Goal: Task Accomplishment & Management: Manage account settings

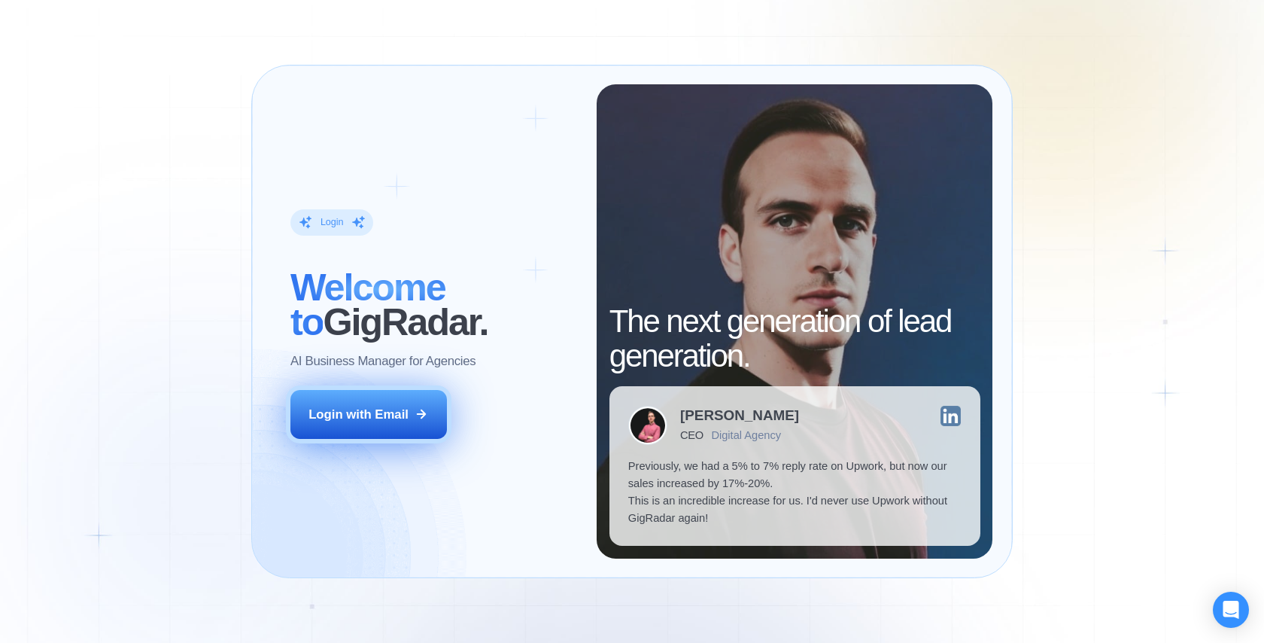
click at [363, 417] on div "Login with Email" at bounding box center [359, 414] width 100 height 17
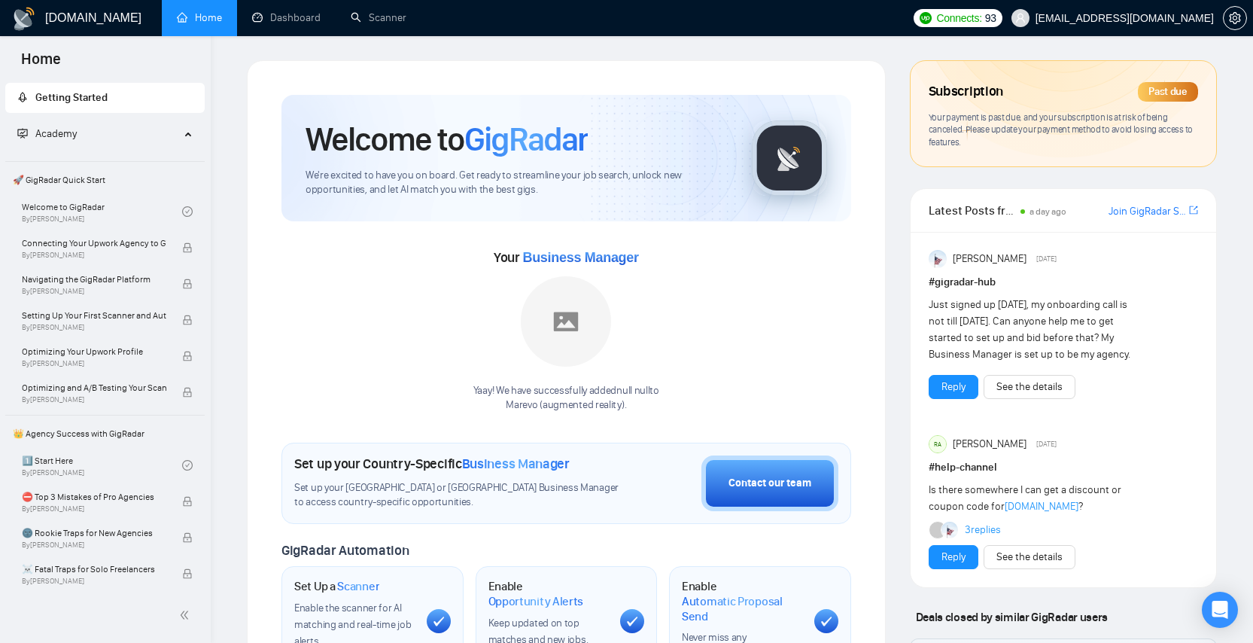
click at [1158, 93] on div "Past due" at bounding box center [1168, 92] width 60 height 20
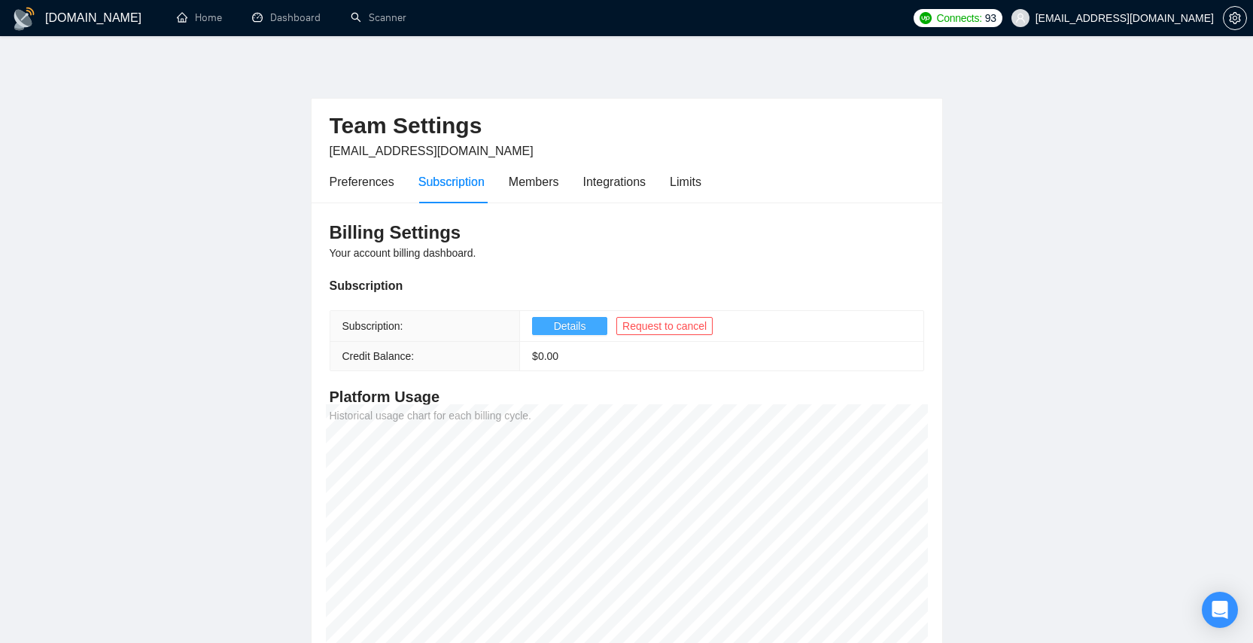
click at [564, 325] on span "Details" at bounding box center [570, 326] width 32 height 17
click at [214, 20] on link "Home" at bounding box center [199, 17] width 45 height 13
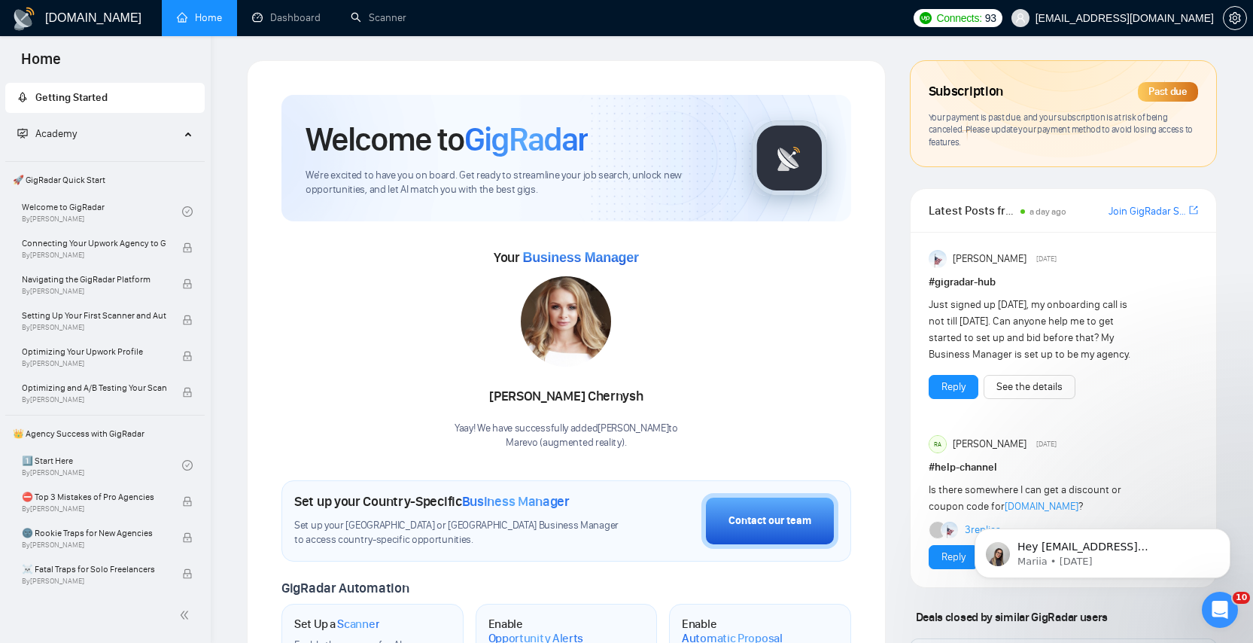
click at [1131, 107] on div "Subscription Past due Your payment is past due, and your subscription is at ris…" at bounding box center [1064, 113] width 306 height 105
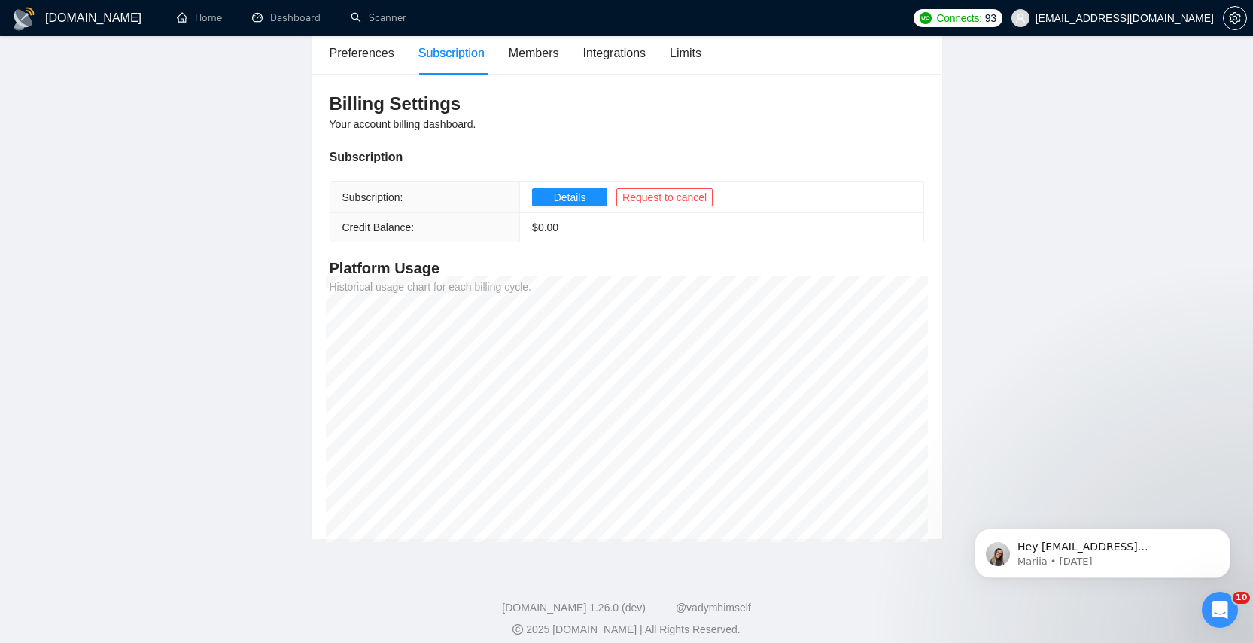
scroll to position [141, 0]
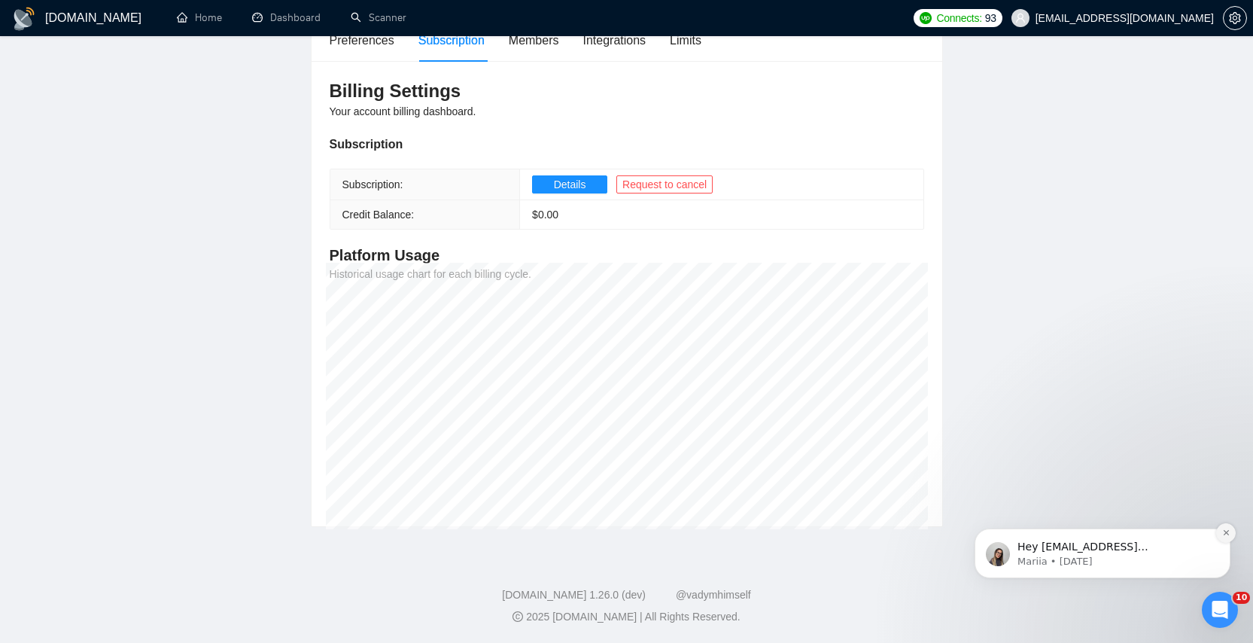
click at [1232, 530] on button "Dismiss notification" at bounding box center [1226, 533] width 20 height 20
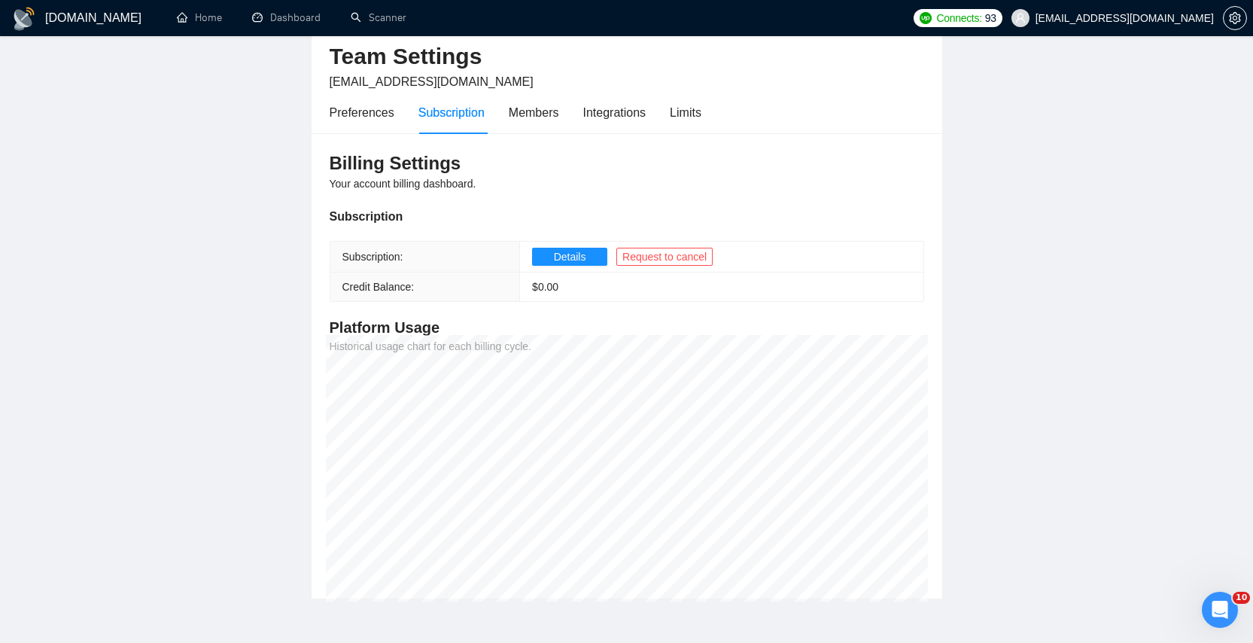
scroll to position [0, 0]
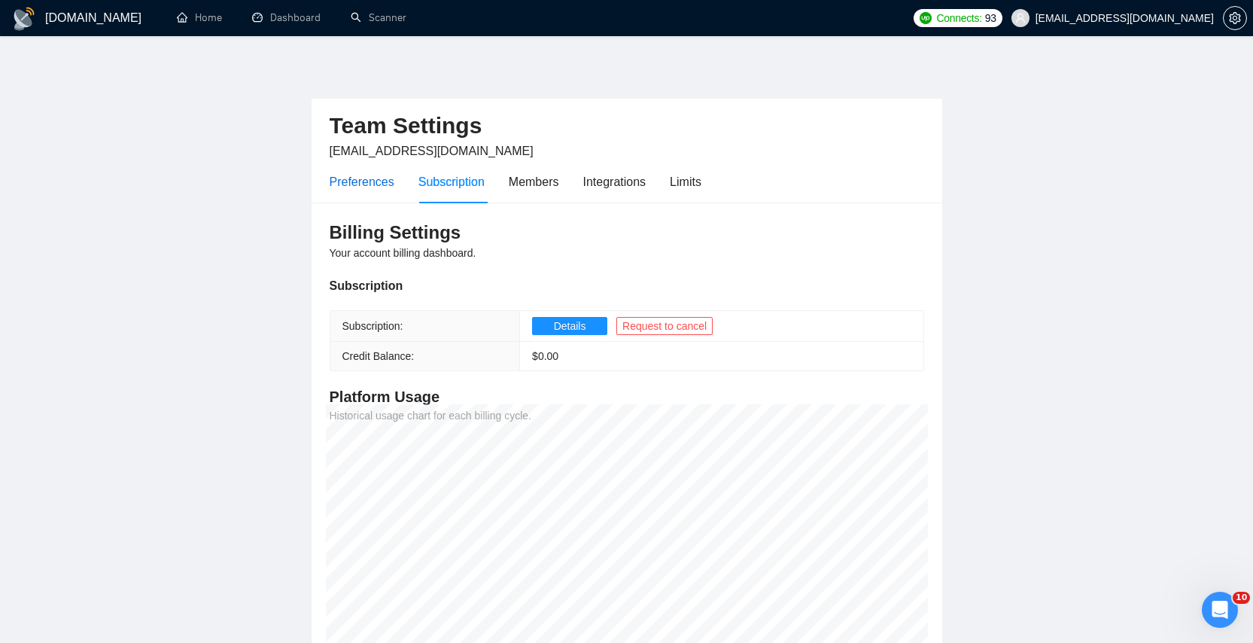
drag, startPoint x: 360, startPoint y: 179, endPoint x: 370, endPoint y: 184, distance: 10.8
click at [361, 180] on div "Preferences" at bounding box center [362, 181] width 65 height 19
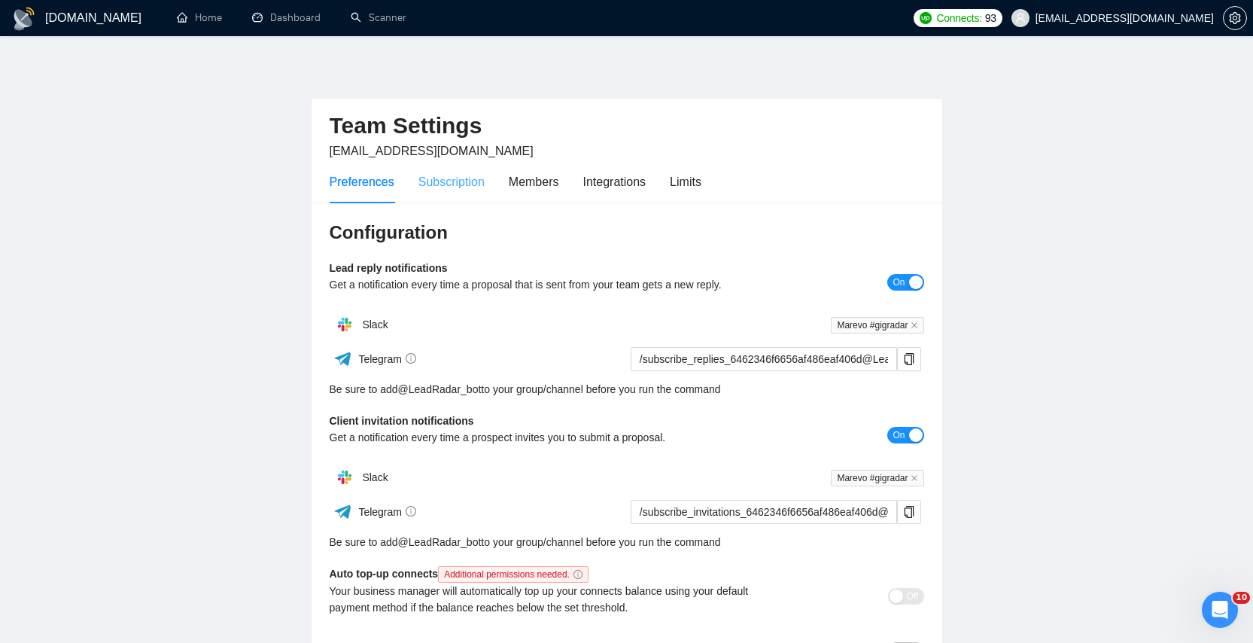
click at [459, 191] on div "Subscription" at bounding box center [451, 181] width 66 height 43
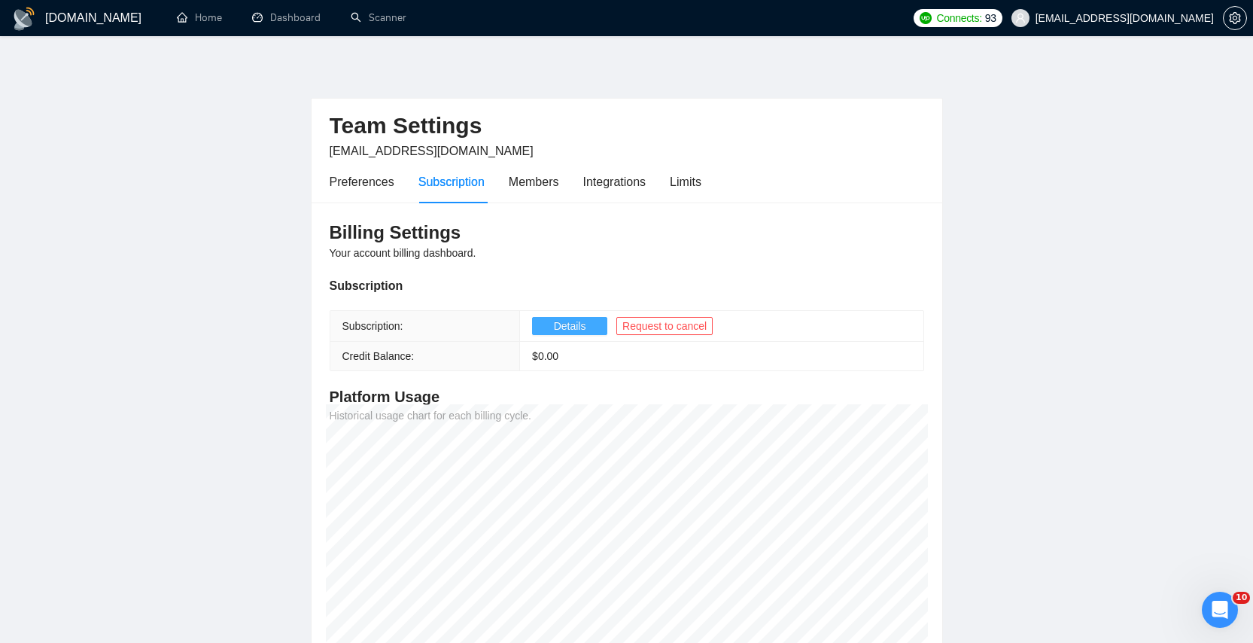
click at [582, 330] on span "Details" at bounding box center [570, 326] width 32 height 17
